Goal: Register for event/course

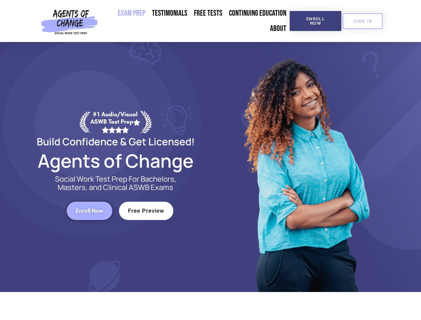
click at [211, 160] on div at bounding box center [306, 167] width 190 height 250
click at [316, 21] on span "Enroll Now" at bounding box center [316, 21] width 30 height 9
click at [363, 21] on span "SIGN IN" at bounding box center [363, 21] width 19 height 4
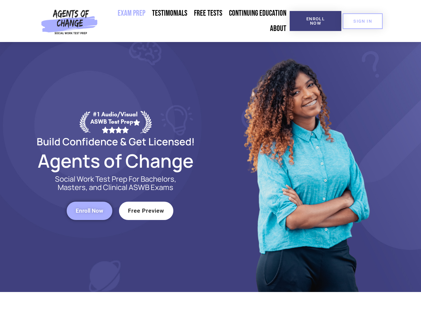
click at [89, 211] on span "Enroll Now" at bounding box center [90, 211] width 28 height 6
click at [146, 211] on span "Free Preview" at bounding box center [146, 211] width 36 height 6
